Goal: Information Seeking & Learning: Learn about a topic

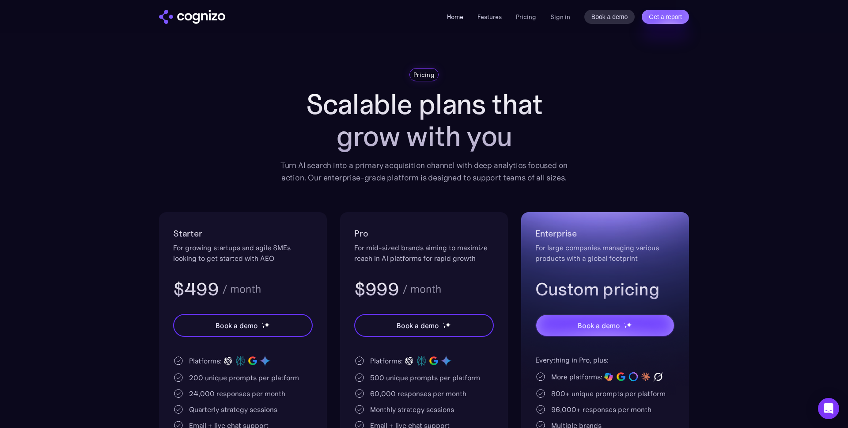
click at [456, 15] on link "Home" at bounding box center [455, 17] width 16 height 8
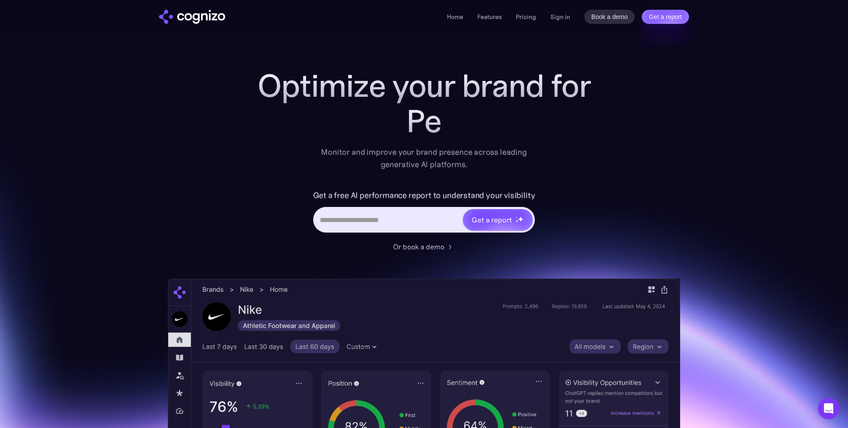
click at [402, 224] on input "Hero URL Input Form" at bounding box center [389, 219] width 148 height 17
click at [532, 14] on link "Pricing" at bounding box center [526, 17] width 20 height 8
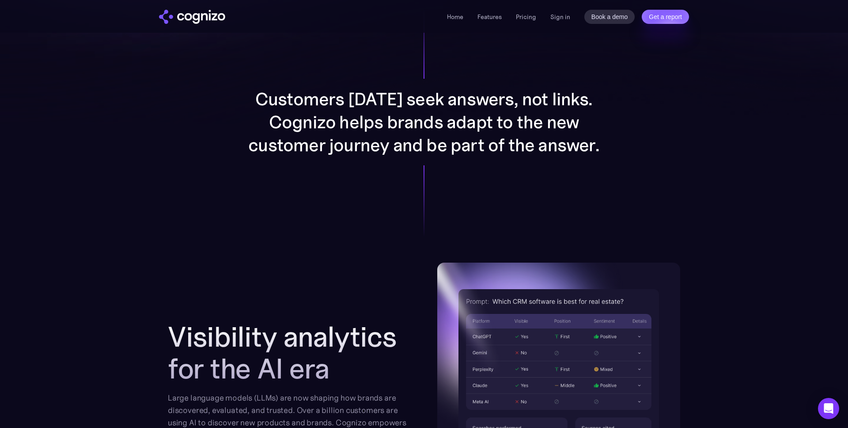
scroll to position [702, 0]
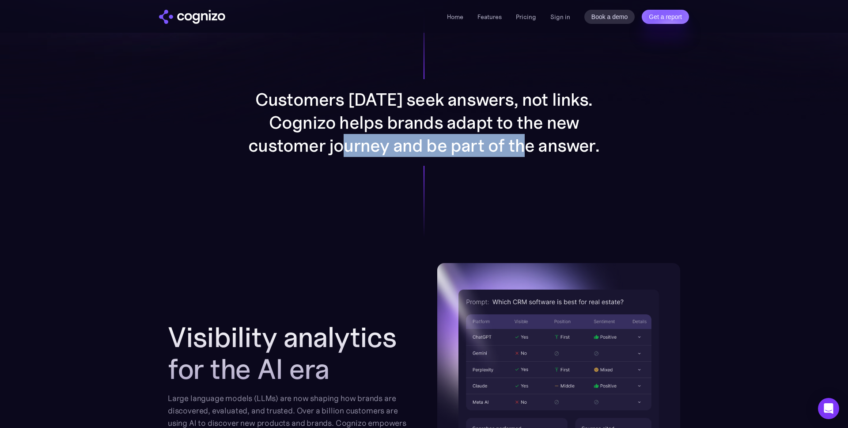
drag, startPoint x: 356, startPoint y: 145, endPoint x: 529, endPoint y: 149, distance: 172.4
click at [529, 149] on p "Customers [DATE] seek answers, not links. Cognizo helps brands adapt to the new…" at bounding box center [424, 122] width 354 height 69
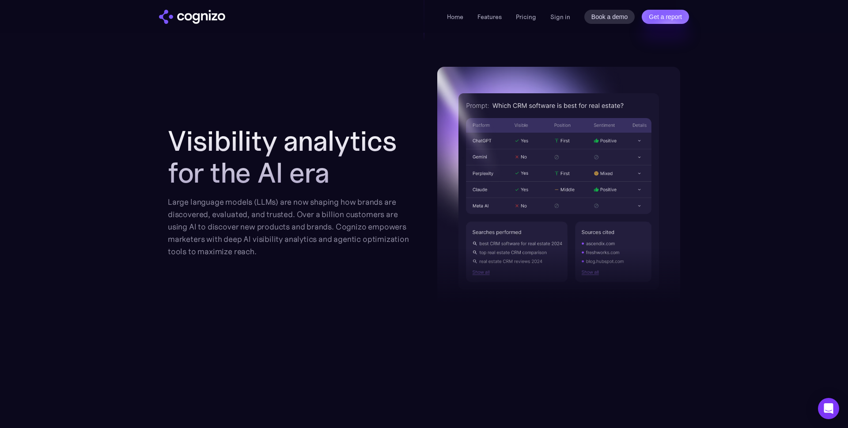
scroll to position [900, 0]
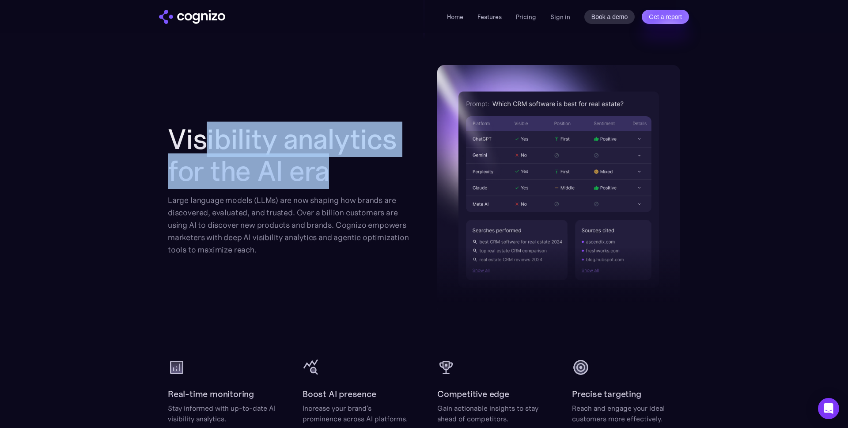
drag, startPoint x: 338, startPoint y: 172, endPoint x: 201, endPoint y: 143, distance: 140.5
click at [201, 143] on h2 "Visibility analytics for the AI era" at bounding box center [289, 155] width 243 height 64
click at [342, 173] on h2 "Visibility analytics for the AI era" at bounding box center [289, 155] width 243 height 64
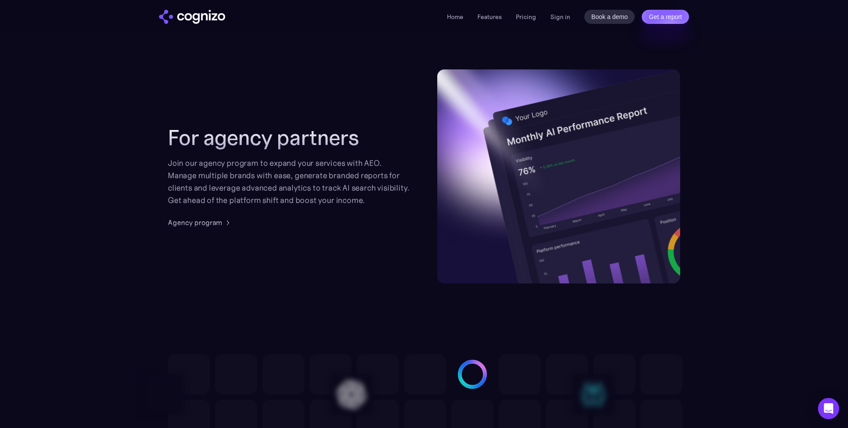
scroll to position [2097, 0]
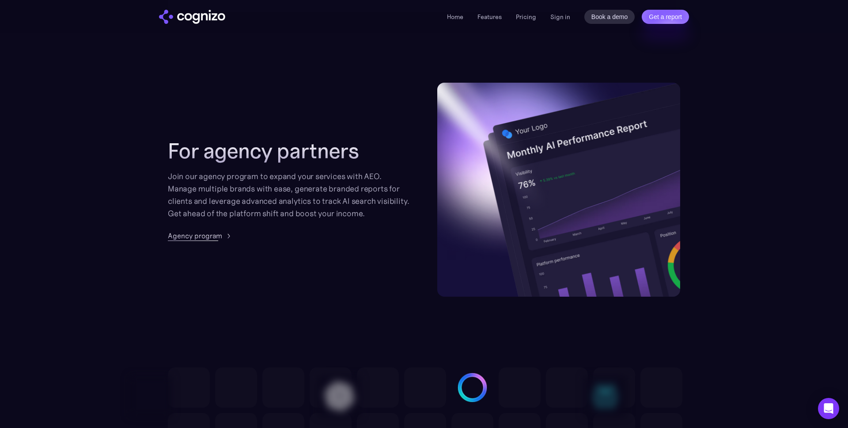
click at [197, 236] on div "Agency program" at bounding box center [195, 235] width 54 height 11
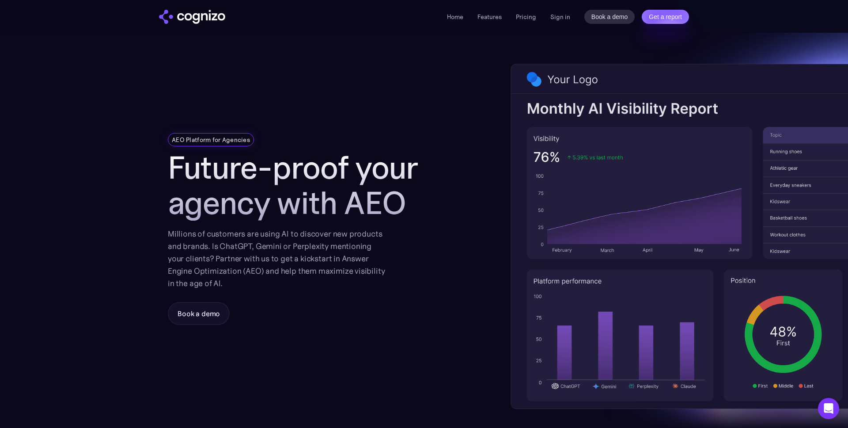
scroll to position [0, 0]
click at [189, 316] on div "Book a demo" at bounding box center [199, 313] width 42 height 11
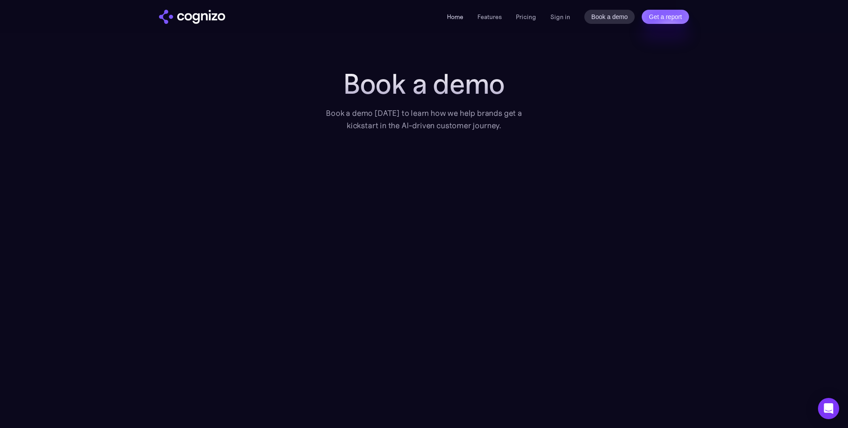
click at [460, 15] on link "Home" at bounding box center [455, 17] width 16 height 8
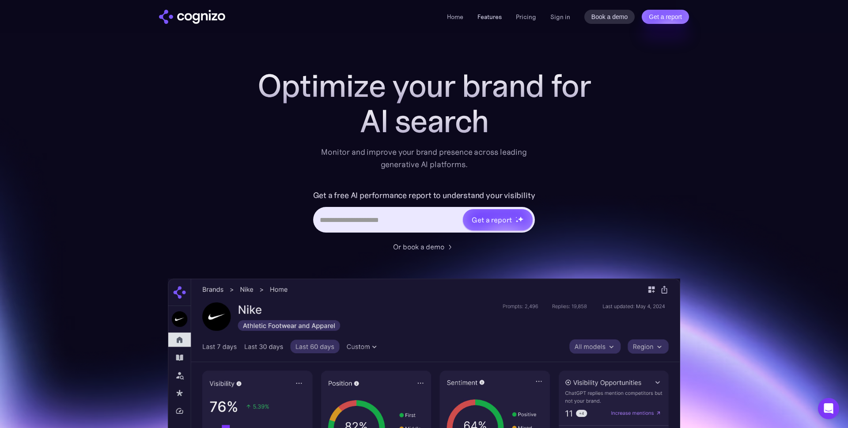
click at [486, 17] on link "Features" at bounding box center [490, 17] width 24 height 8
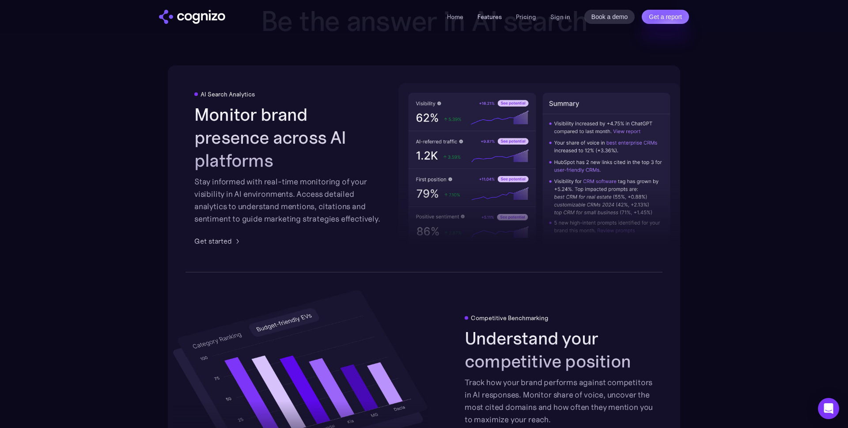
scroll to position [1377, 0]
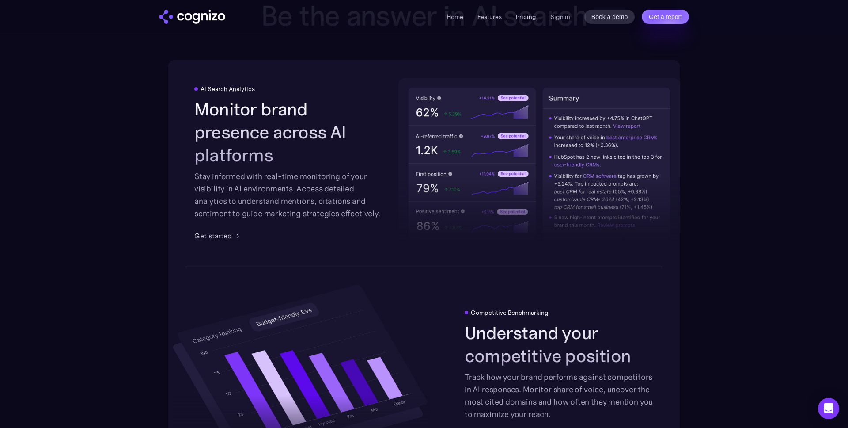
click at [529, 17] on link "Pricing" at bounding box center [526, 17] width 20 height 8
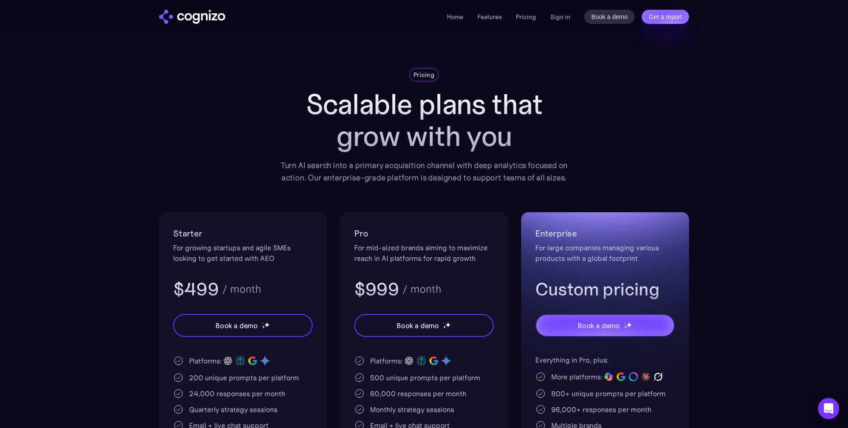
click at [570, 136] on h1 "Scalable plans that grow with you" at bounding box center [424, 120] width 301 height 64
